Goal: Find specific page/section: Find specific page/section

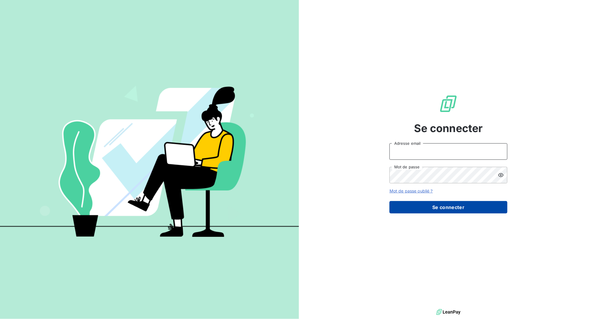
type input "[EMAIL_ADDRESS][DOMAIN_NAME]"
click at [433, 210] on button "Se connecter" at bounding box center [448, 207] width 118 height 12
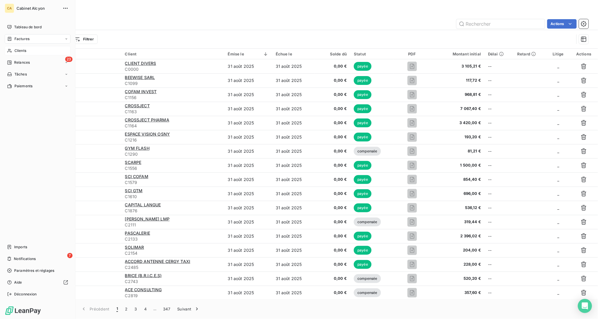
click at [14, 51] on div "Clients" at bounding box center [38, 50] width 66 height 9
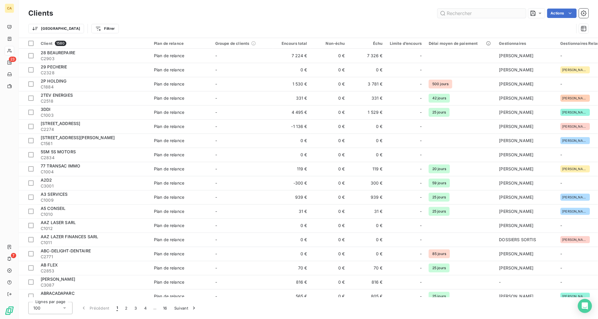
click at [497, 13] on input "text" at bounding box center [481, 13] width 88 height 9
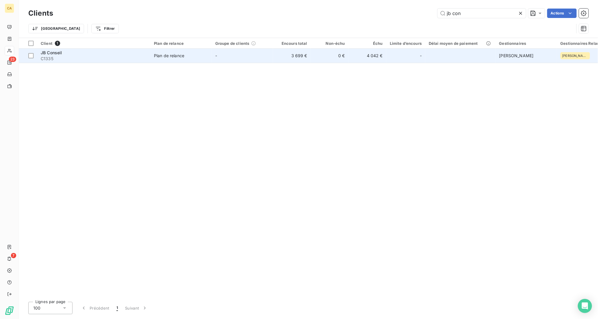
type input "jb con"
click at [47, 49] on td "JB Conseil C1335" at bounding box center [93, 56] width 113 height 14
